Goal: Use online tool/utility: Utilize a website feature to perform a specific function

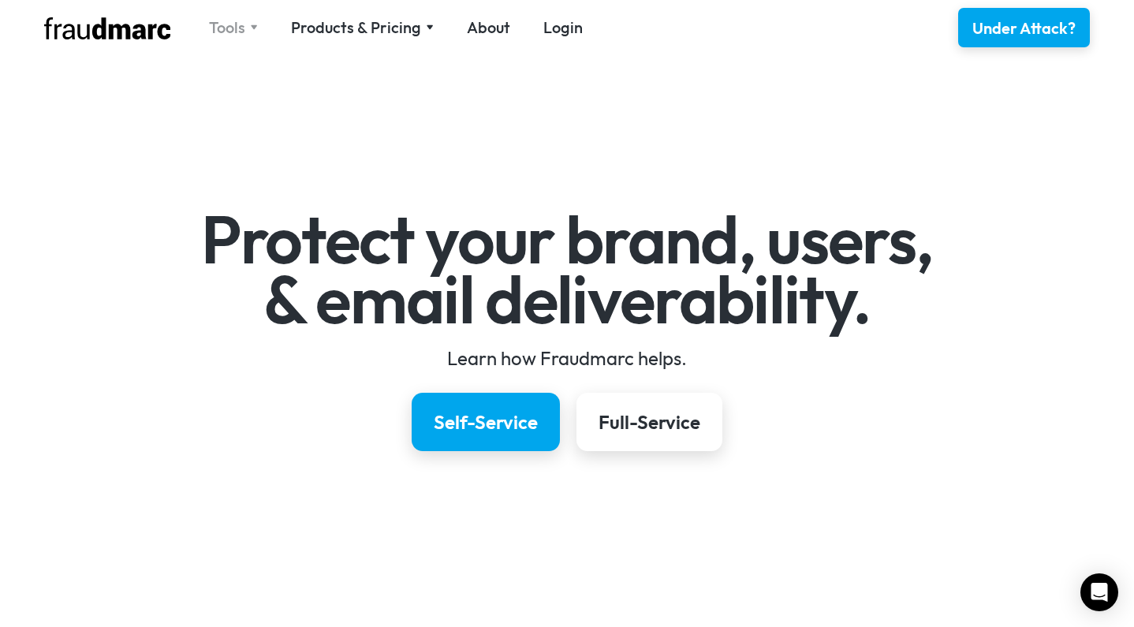
click at [243, 24] on div "Tools" at bounding box center [227, 28] width 36 height 22
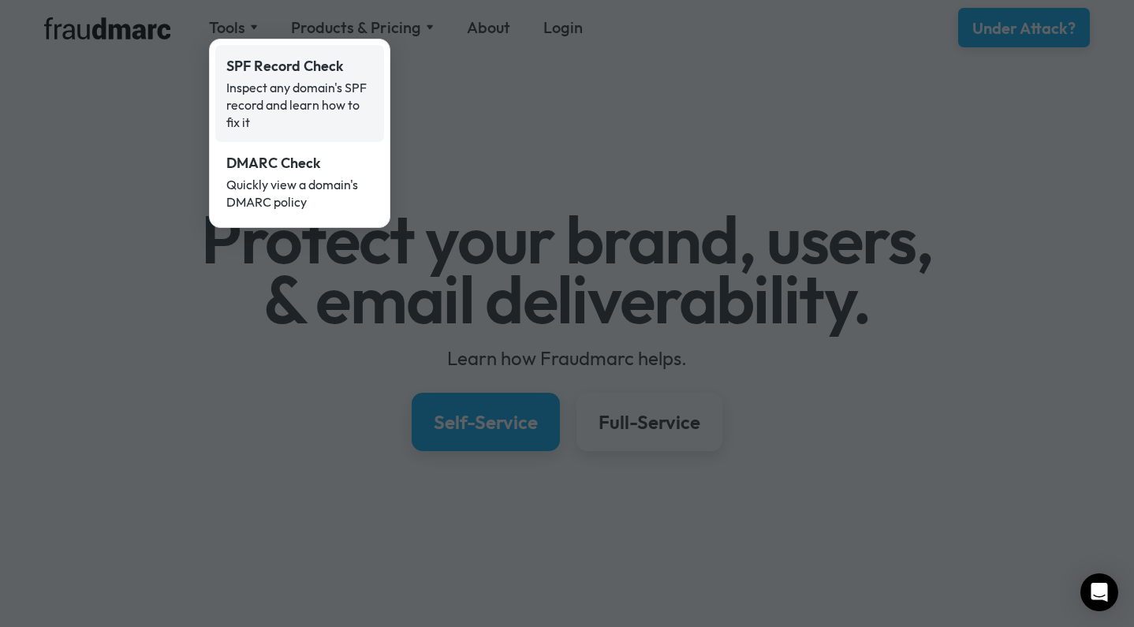
click at [337, 118] on div "Inspect any domain's SPF record and learn how to fix it" at bounding box center [299, 105] width 147 height 52
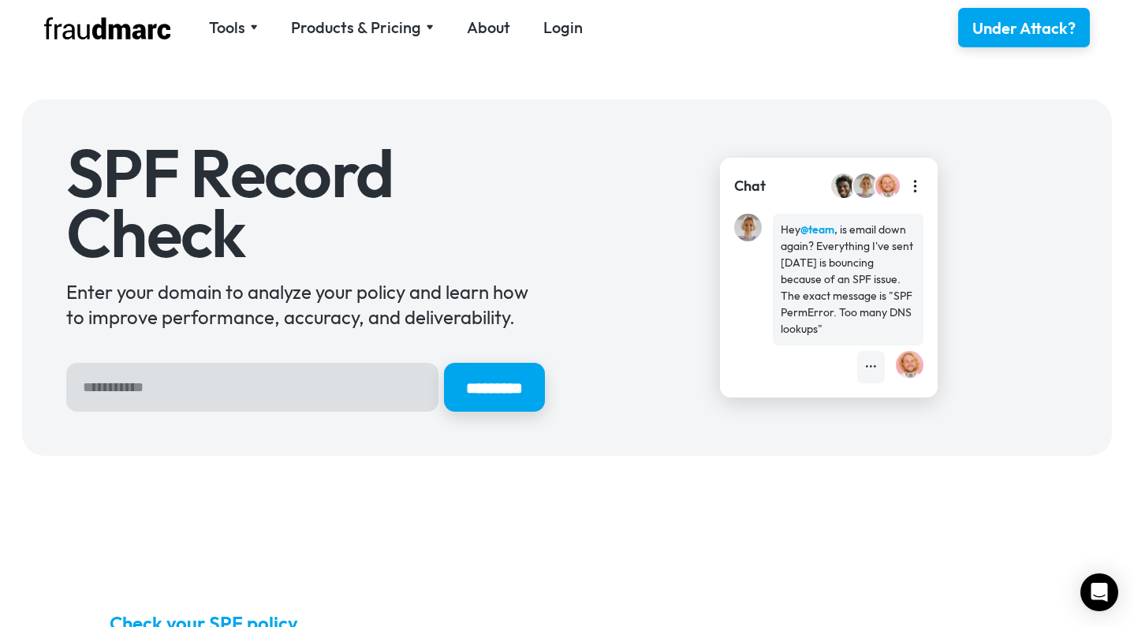
click at [282, 386] on input "Hero Sign Up Form" at bounding box center [252, 387] width 372 height 49
type input "**********"
click at [485, 387] on input "*********" at bounding box center [494, 387] width 101 height 49
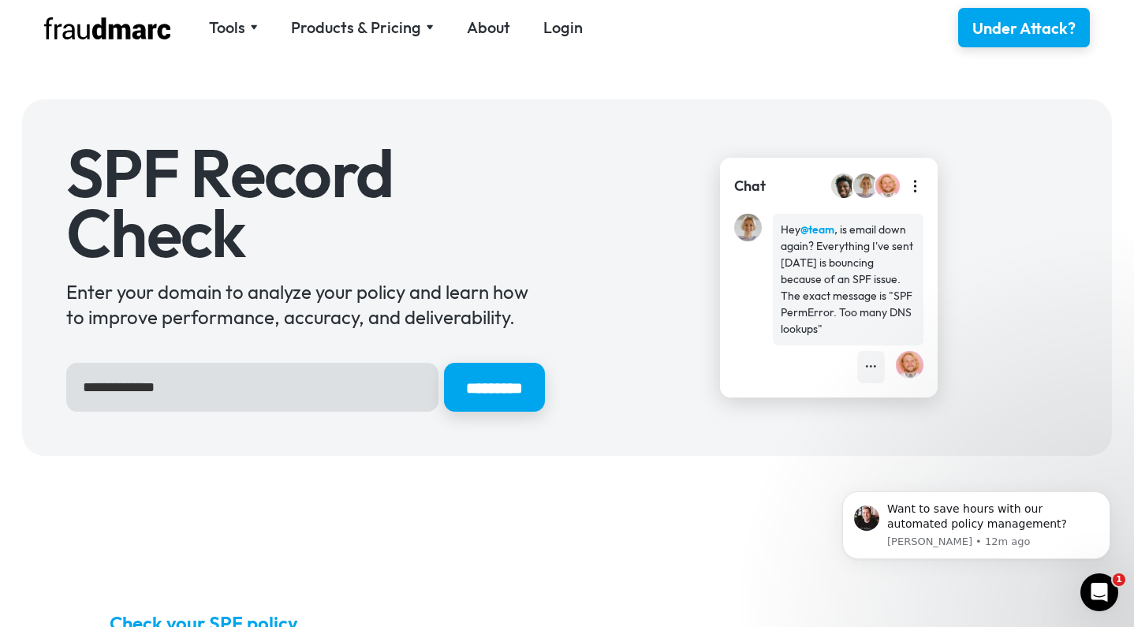
click at [136, 1] on div "Tools SPF Record Check Inspect any domain's SPF record and learn how to fix it …" at bounding box center [567, 27] width 1090 height 55
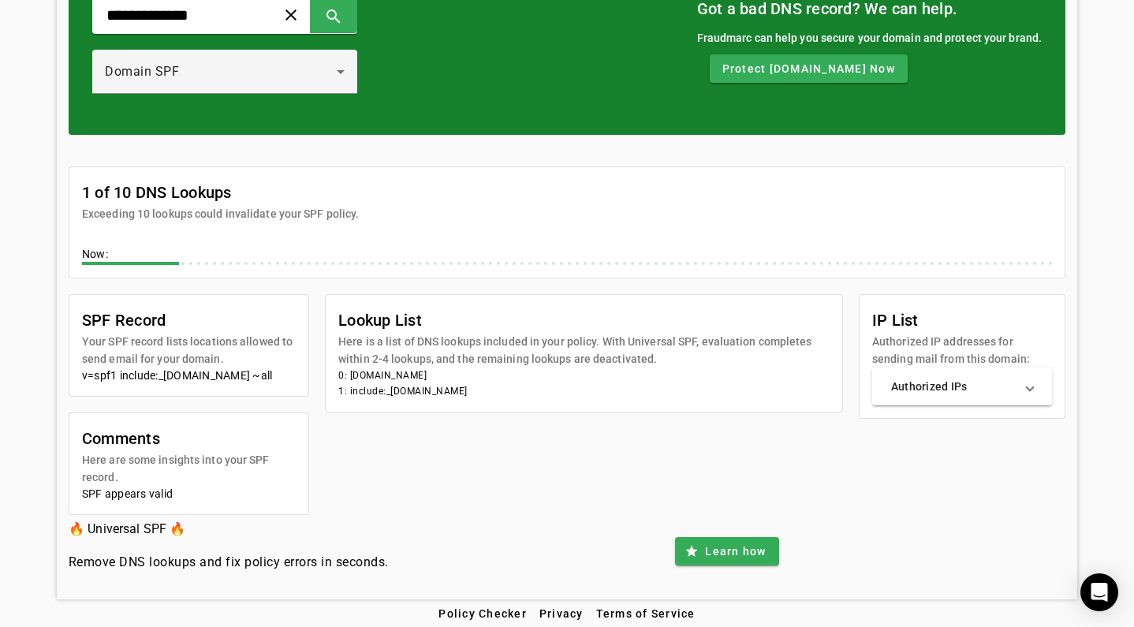
scroll to position [131, 0]
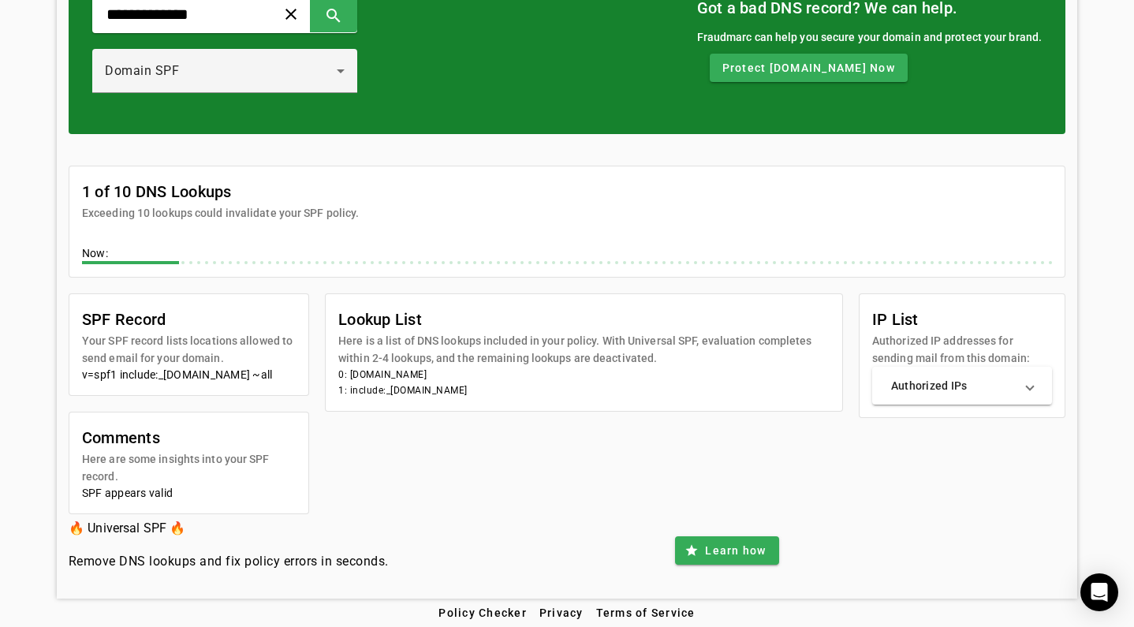
drag, startPoint x: 390, startPoint y: 386, endPoint x: 548, endPoint y: 383, distance: 158.6
click at [551, 385] on li "1: include:_spf.wpcloud.com" at bounding box center [583, 391] width 491 height 16
click at [228, 67] on div "Domain SPF" at bounding box center [221, 71] width 232 height 19
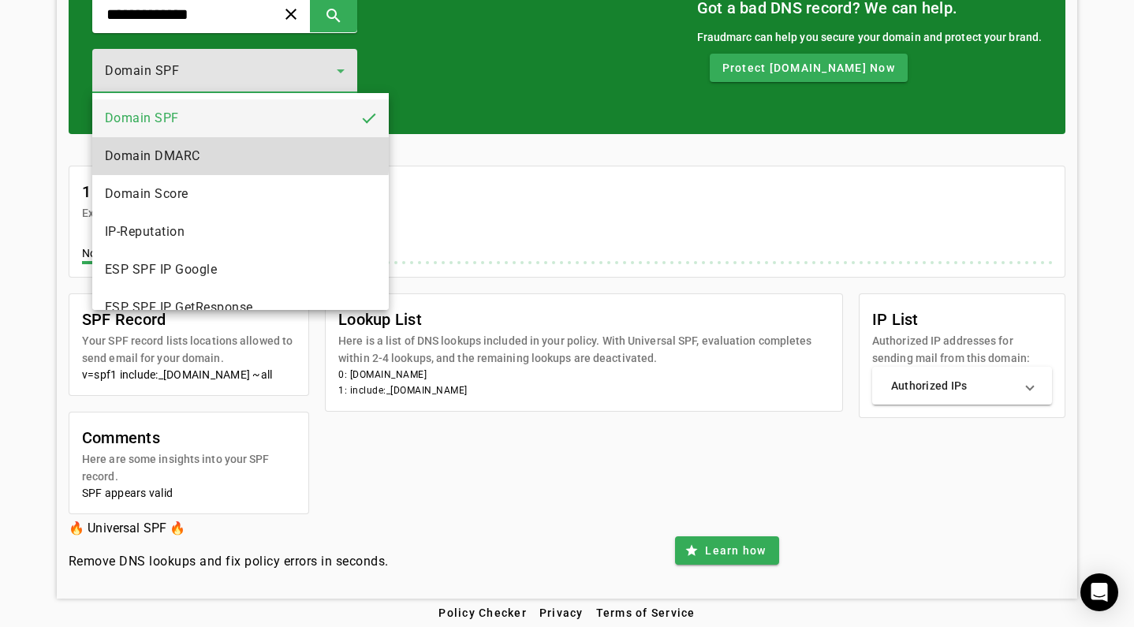
click at [222, 149] on mat-option "Domain DMARC" at bounding box center [240, 156] width 297 height 38
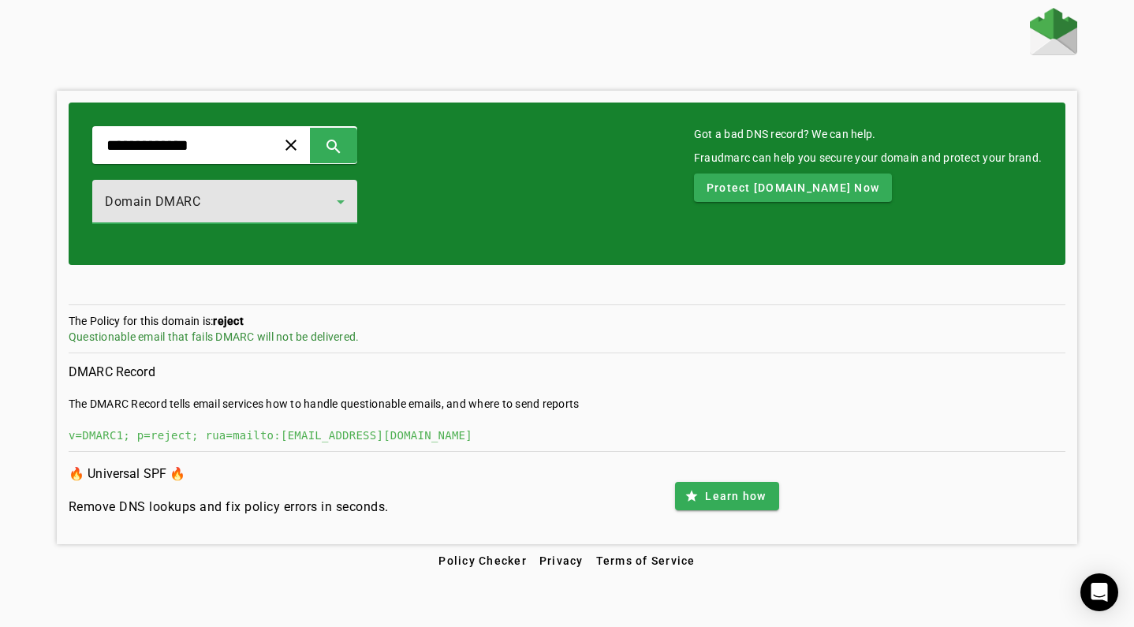
click at [310, 217] on div "Domain DMARC" at bounding box center [225, 202] width 240 height 44
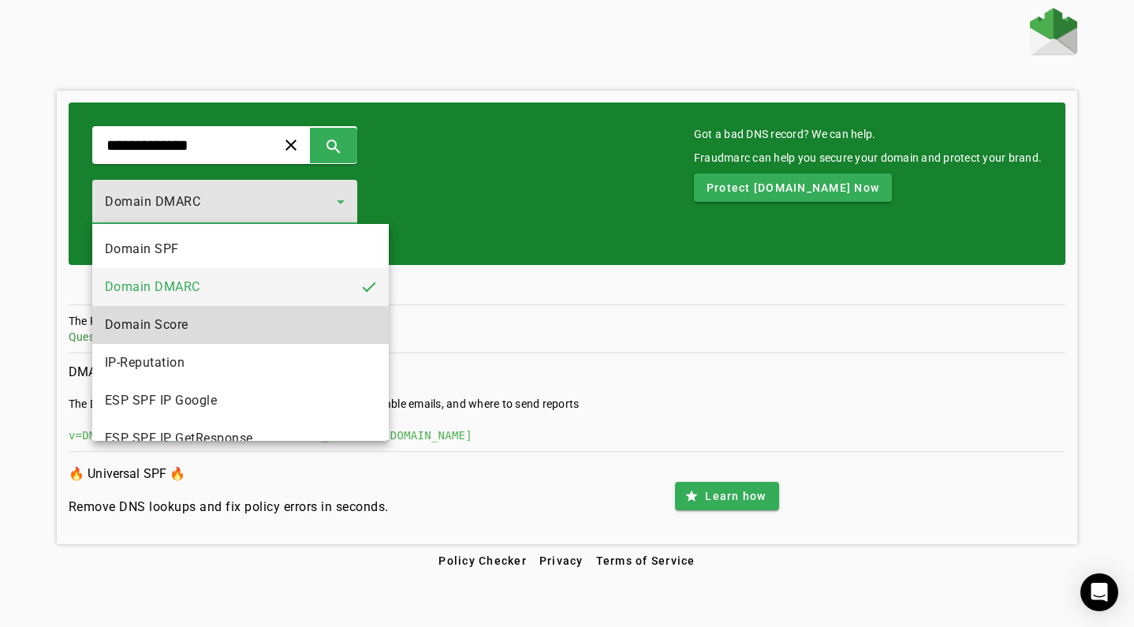
click at [295, 322] on mat-option "Domain Score" at bounding box center [240, 325] width 297 height 38
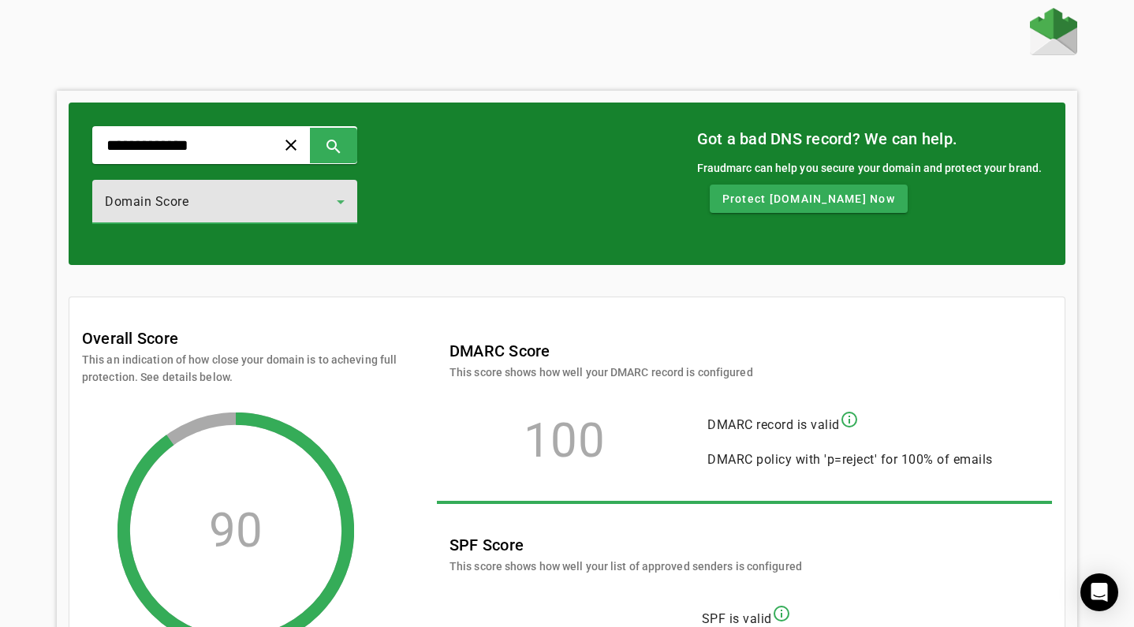
click at [319, 206] on div "Domain Score" at bounding box center [221, 201] width 232 height 19
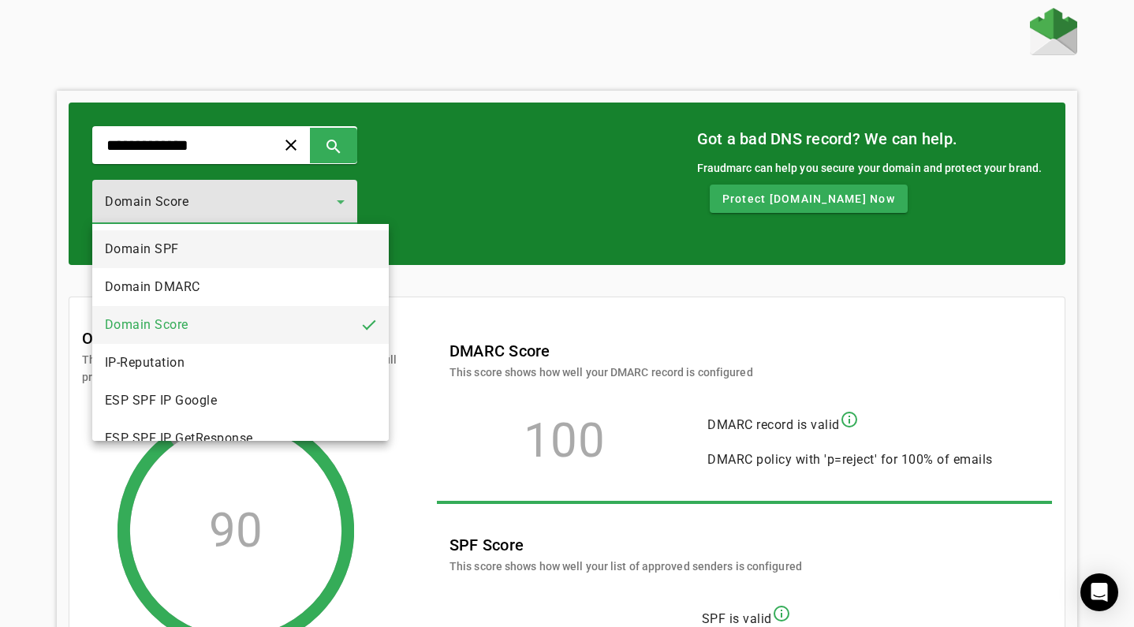
click at [312, 260] on mat-option "Domain SPF" at bounding box center [240, 249] width 297 height 38
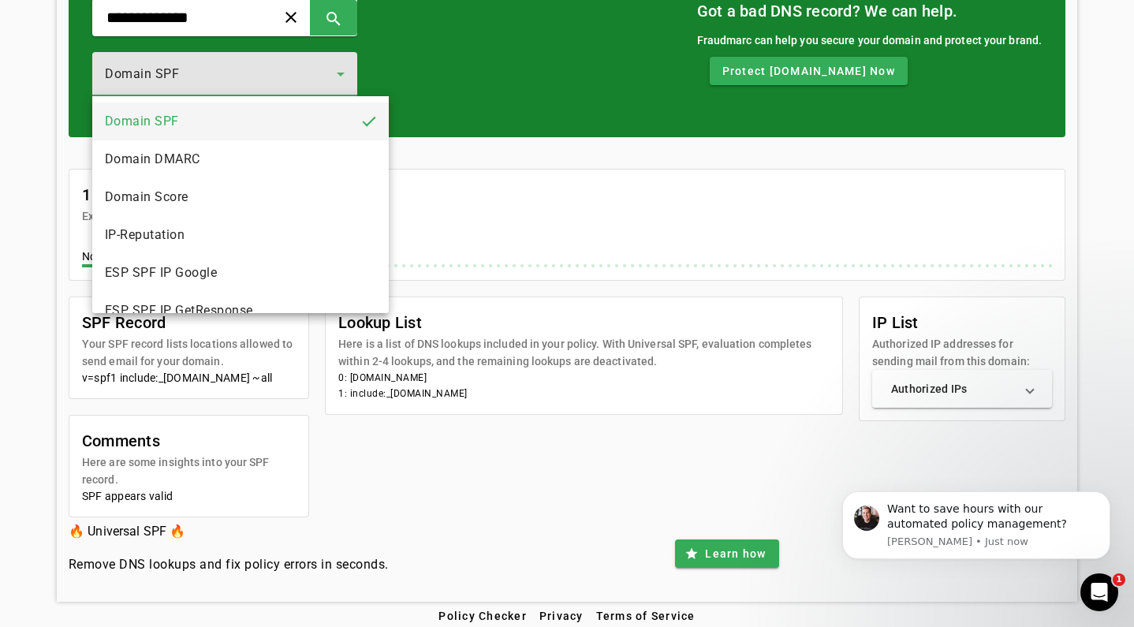
click at [417, 440] on div at bounding box center [567, 313] width 1134 height 627
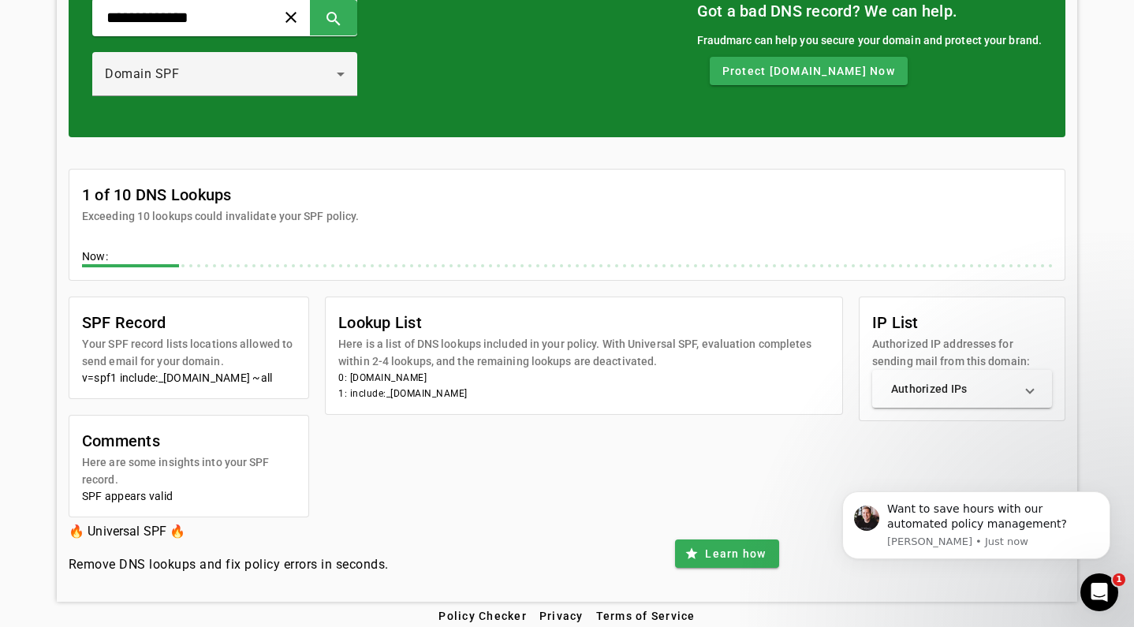
click at [413, 394] on li "1: include:_spf.wpcloud.com" at bounding box center [583, 394] width 491 height 16
drag, startPoint x: 391, startPoint y: 397, endPoint x: 481, endPoint y: 397, distance: 89.9
click at [481, 398] on li "1: include:_spf.wpcloud.com" at bounding box center [583, 394] width 491 height 16
copy li "spf.wpcloud.com"
